Goal: Information Seeking & Learning: Learn about a topic

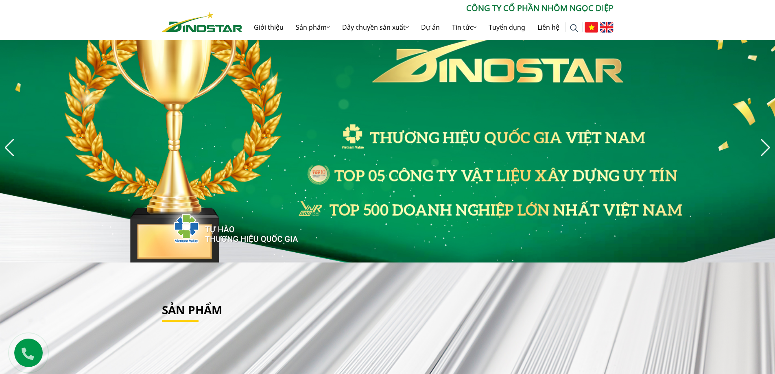
click at [604, 25] on img at bounding box center [606, 27] width 13 height 11
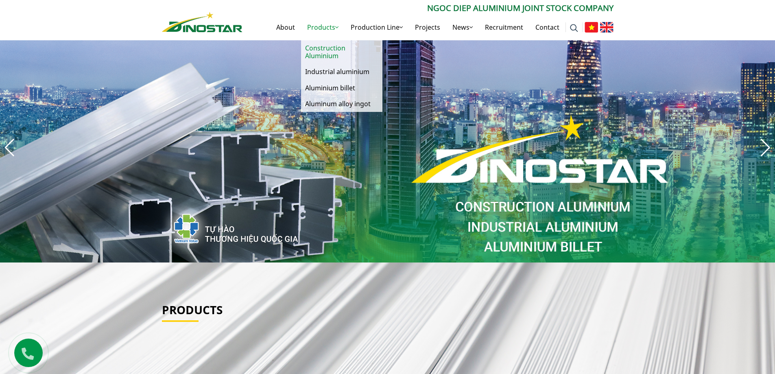
click at [317, 52] on link "Construction Aluminium" at bounding box center [341, 52] width 81 height 24
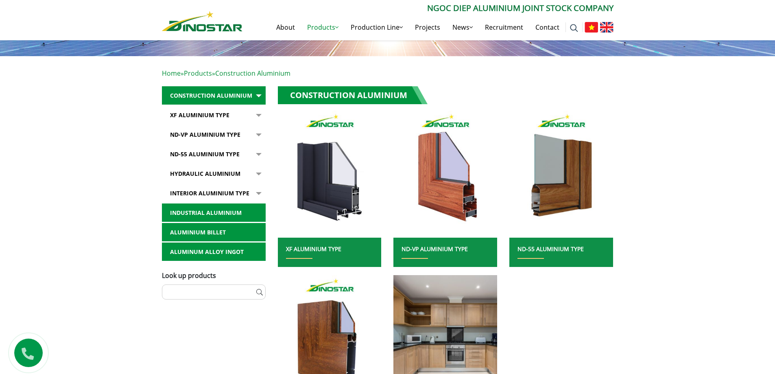
scroll to position [119, 0]
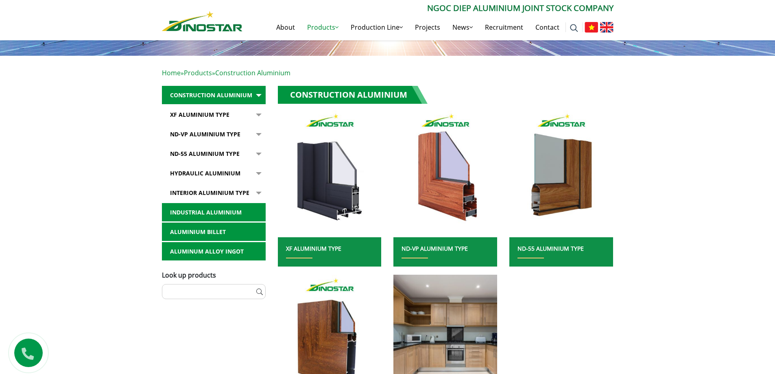
click at [193, 211] on link "Industrial aluminium" at bounding box center [214, 212] width 104 height 19
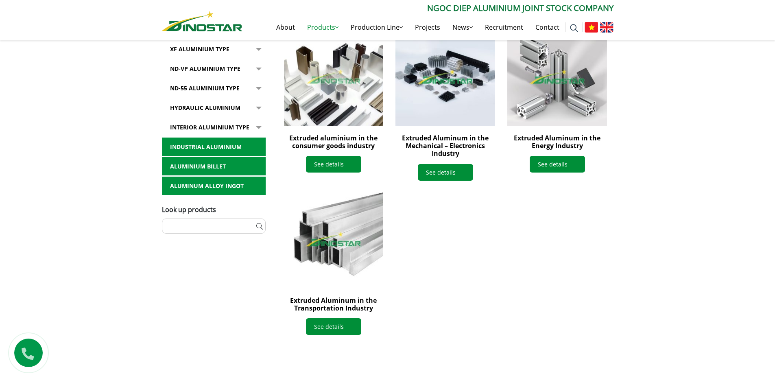
scroll to position [243, 0]
click at [334, 325] on link "See details" at bounding box center [333, 326] width 55 height 17
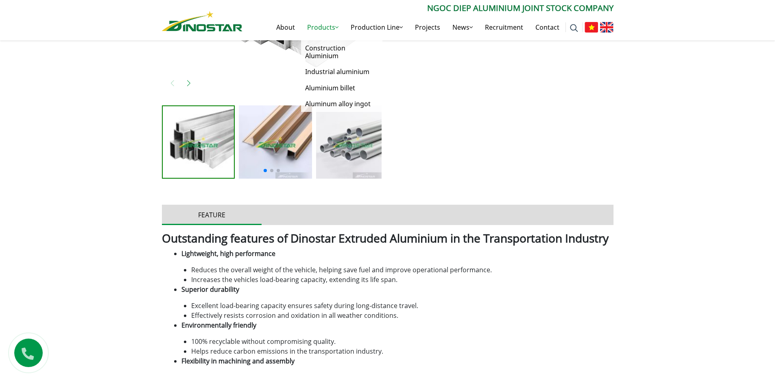
scroll to position [327, 0]
click at [321, 72] on link "Industrial aluminium" at bounding box center [341, 72] width 81 height 16
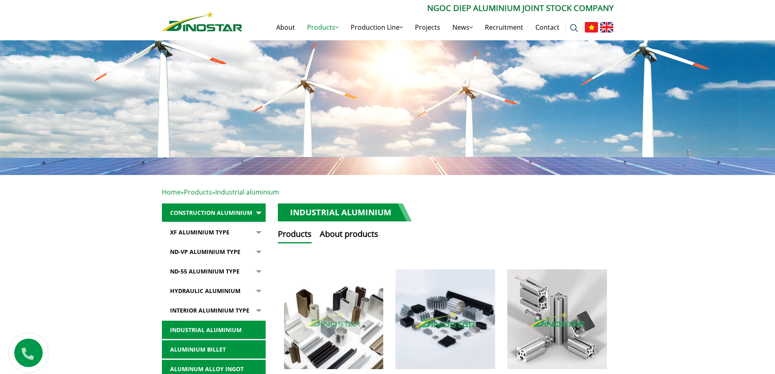
click at [448, 318] on img at bounding box center [445, 318] width 109 height 109
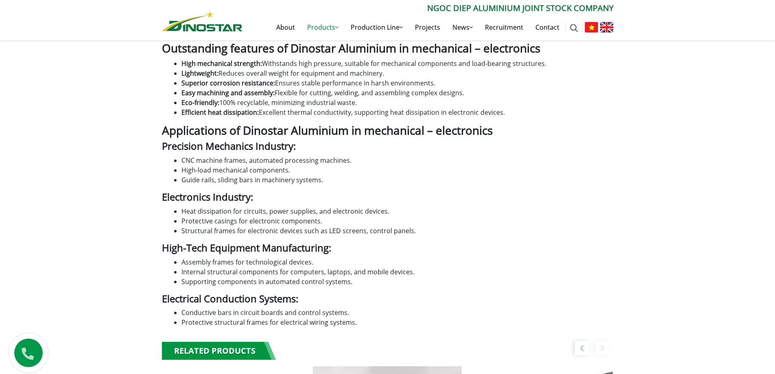
scroll to position [569, 0]
